Goal: Task Accomplishment & Management: Use online tool/utility

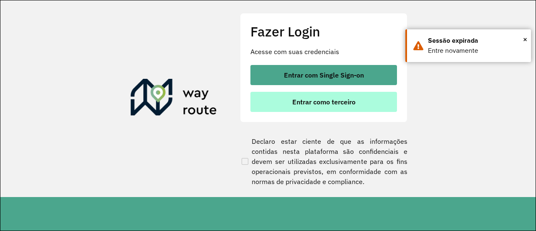
click at [335, 106] on button "Entrar como terceiro" at bounding box center [324, 102] width 147 height 20
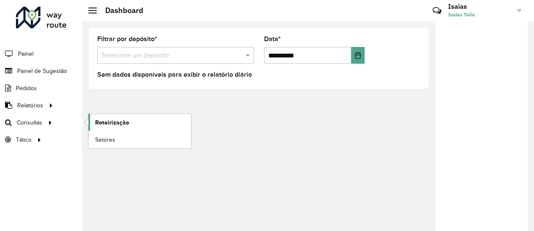
click at [104, 123] on span "Roteirização" at bounding box center [112, 122] width 34 height 9
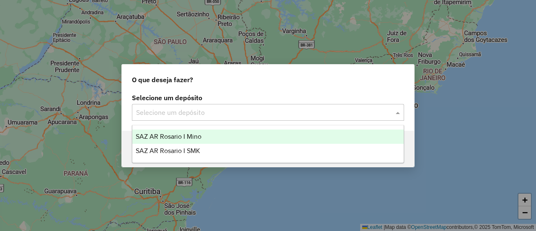
click at [401, 113] on span at bounding box center [399, 112] width 10 height 10
click at [193, 136] on span "SAZ AR Rosario I Mino" at bounding box center [169, 136] width 66 height 7
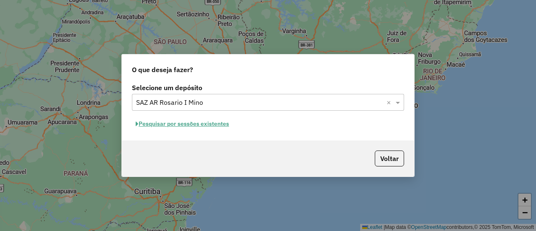
click at [213, 125] on button "Pesquisar por sessões existentes" at bounding box center [182, 123] width 101 height 13
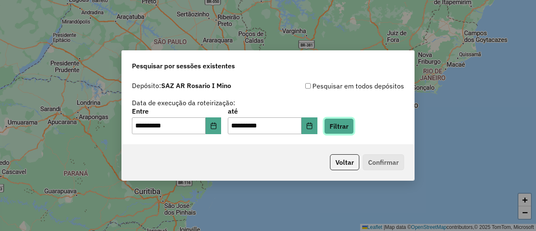
click at [353, 127] on button "Filtrar" at bounding box center [339, 126] width 30 height 16
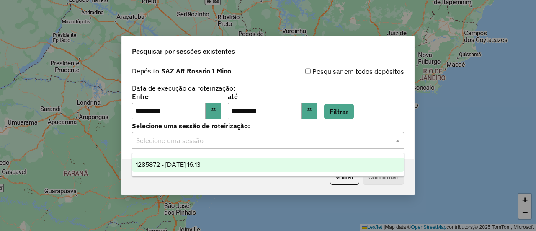
click at [396, 141] on span at bounding box center [399, 140] width 10 height 10
click at [216, 164] on div "1285872 - 01/10/2025 16:13" at bounding box center [268, 165] width 272 height 14
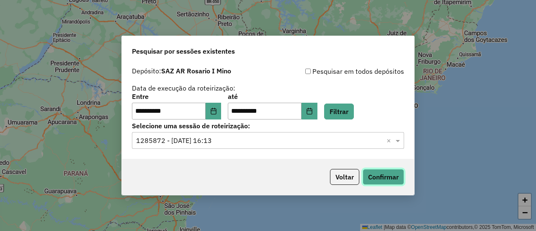
click at [390, 177] on button "Confirmar" at bounding box center [383, 177] width 41 height 16
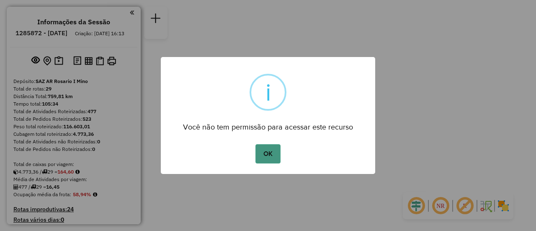
click at [270, 152] on button "OK" at bounding box center [268, 153] width 25 height 19
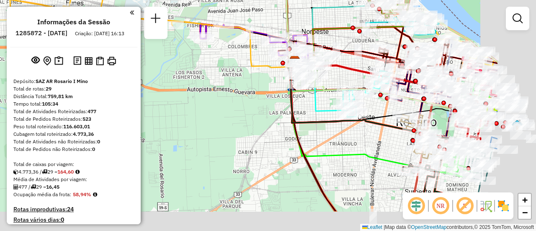
drag, startPoint x: 322, startPoint y: 130, endPoint x: 190, endPoint y: 74, distance: 143.3
click at [190, 74] on div "Janela de atendimento Grade de atendimento Capacidade Transportadoras Veículos …" at bounding box center [268, 115] width 536 height 231
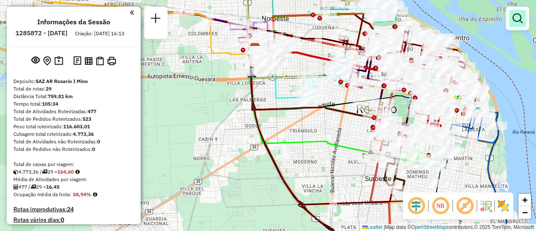
click at [520, 18] on em at bounding box center [518, 18] width 10 height 10
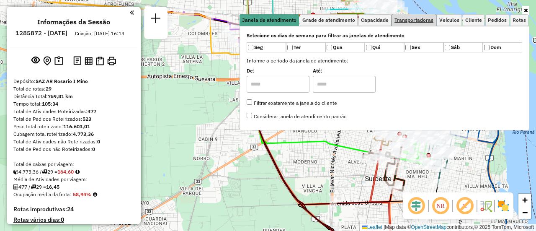
click at [430, 20] on span "Transportadoras" at bounding box center [414, 20] width 39 height 5
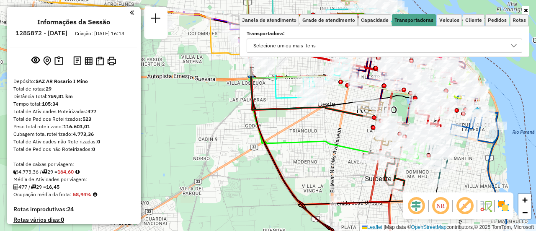
click at [514, 46] on icon at bounding box center [514, 45] width 7 height 7
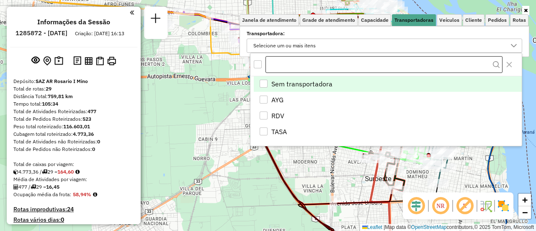
scroll to position [5, 29]
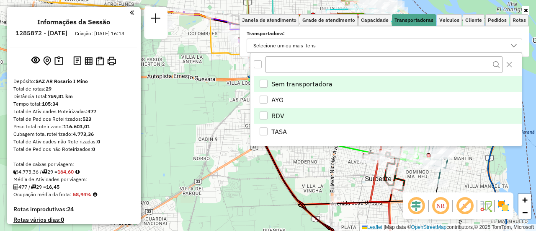
click at [262, 115] on div "RDV" at bounding box center [264, 115] width 8 height 8
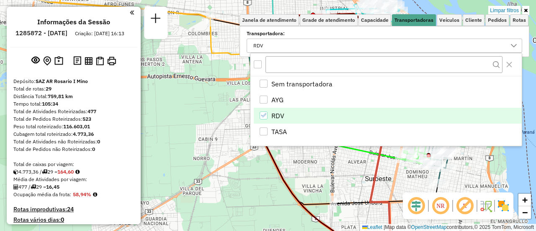
click at [367, 177] on div "Limpar filtros Janela de atendimento Grade de atendimento Capacidade Transporta…" at bounding box center [268, 115] width 536 height 231
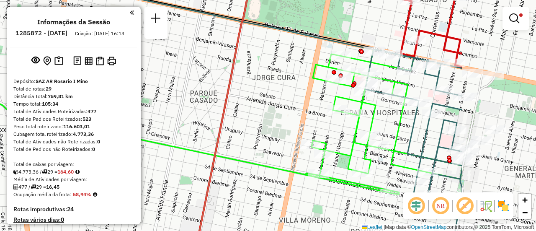
drag, startPoint x: 397, startPoint y: 109, endPoint x: 270, endPoint y: 96, distance: 128.0
click at [270, 96] on div "Limpar filtros Janela de atendimento Grade de atendimento Capacidade Transporta…" at bounding box center [268, 115] width 536 height 231
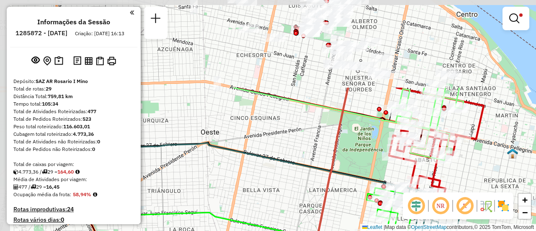
drag, startPoint x: 226, startPoint y: 76, endPoint x: 302, endPoint y: 177, distance: 126.3
click at [303, 187] on div "Limpar filtros Janela de atendimento Grade de atendimento Capacidade Transporta…" at bounding box center [268, 115] width 536 height 231
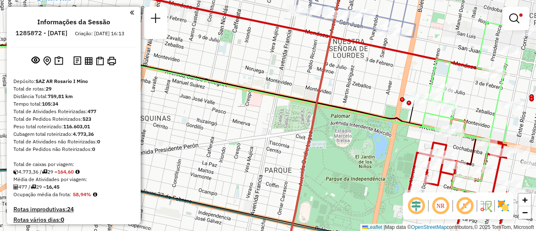
drag, startPoint x: 344, startPoint y: 115, endPoint x: 268, endPoint y: 121, distance: 76.1
click at [268, 121] on div "Limpar filtros Janela de atendimento Grade de atendimento Capacidade Transporta…" at bounding box center [268, 115] width 536 height 231
